Goal: Information Seeking & Learning: Learn about a topic

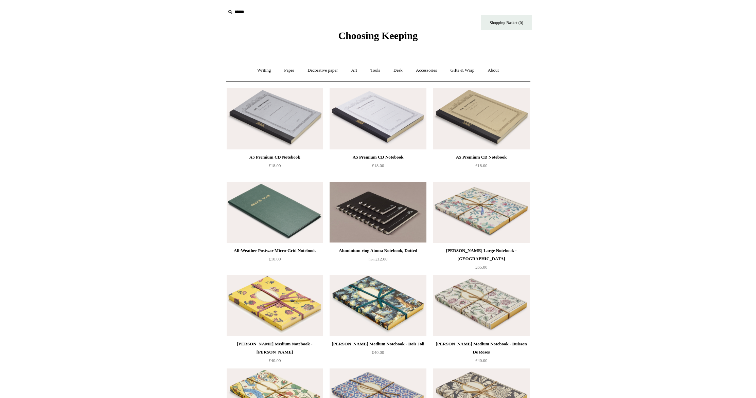
click at [267, 116] on img at bounding box center [275, 118] width 97 height 61
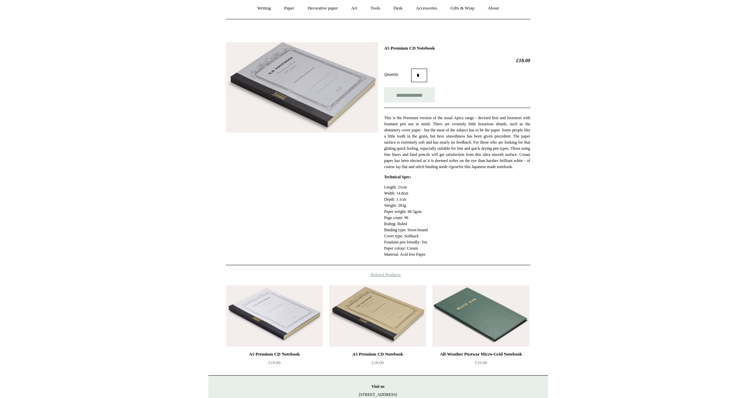
scroll to position [152, 0]
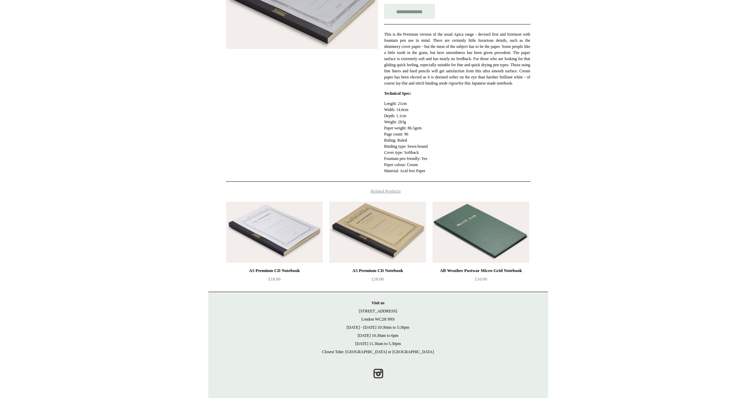
click at [519, 214] on img at bounding box center [481, 232] width 97 height 61
